Goal: Find specific page/section: Find specific page/section

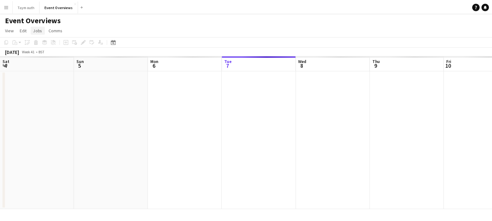
scroll to position [0, 150]
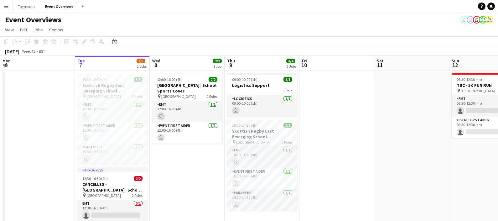
click at [7, 5] on app-icon "Menu" at bounding box center [6, 6] width 5 height 5
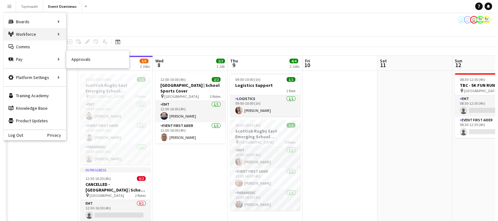
scroll to position [0, 0]
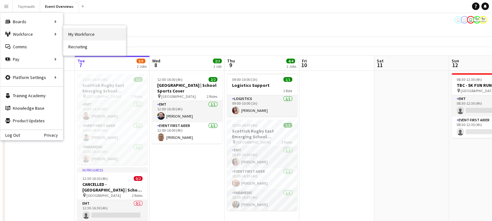
click at [78, 34] on link "My Workforce" at bounding box center [94, 34] width 63 height 13
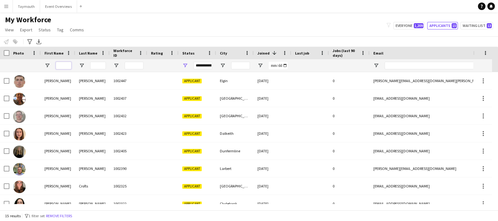
click at [64, 67] on input "First Name Filter Input" at bounding box center [64, 66] width 16 height 8
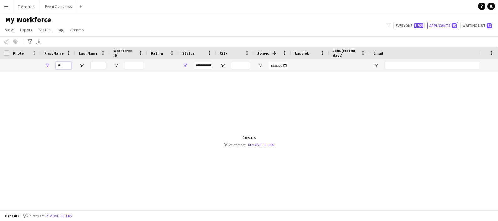
type input "*"
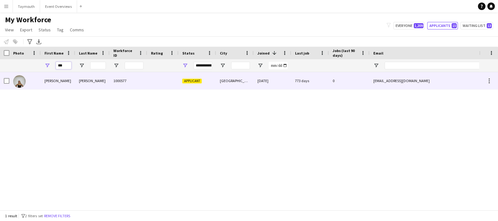
type input "***"
click at [205, 80] on div "Applicant" at bounding box center [198, 80] width 38 height 17
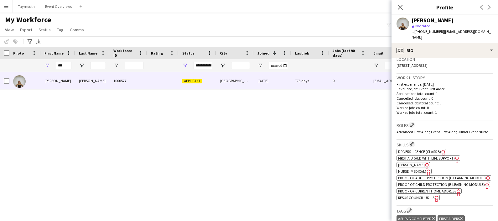
scroll to position [138, 0]
click at [419, 169] on span "Nurse (Medical)" at bounding box center [412, 171] width 28 height 5
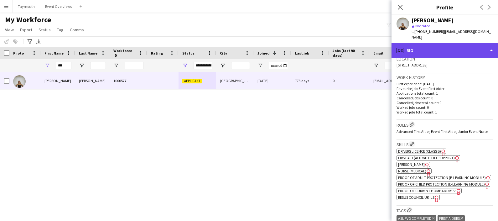
click at [433, 47] on div "profile Bio" at bounding box center [445, 50] width 106 height 15
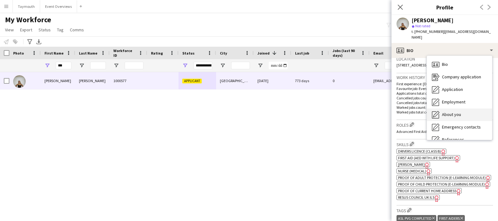
click at [452, 108] on div "About you About you" at bounding box center [459, 114] width 65 height 13
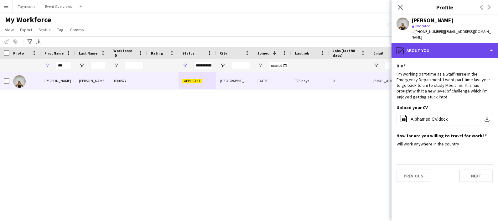
click at [426, 44] on div "pencil4 About you" at bounding box center [445, 50] width 106 height 15
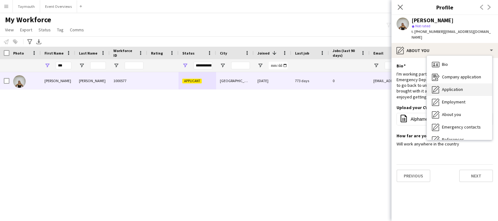
click at [449, 86] on span "Application" at bounding box center [452, 89] width 21 height 6
